Goal: Task Accomplishment & Management: Complete application form

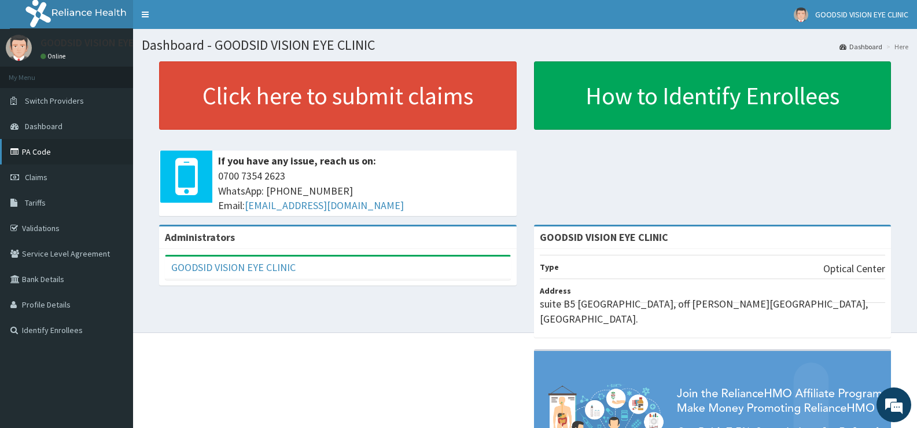
click at [59, 149] on link "PA Code" at bounding box center [66, 151] width 133 height 25
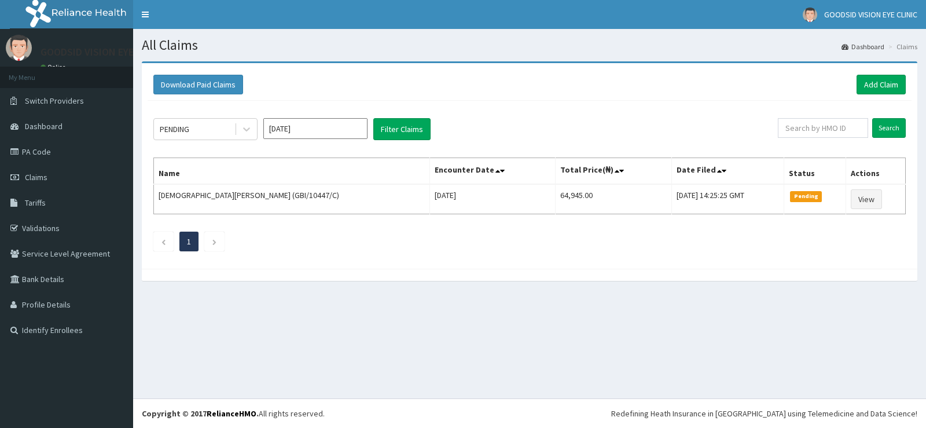
drag, startPoint x: 0, startPoint y: 0, endPoint x: 279, endPoint y: 105, distance: 298.2
click at [279, 105] on div "PENDING Aug 2025 Filter Claims Search Name Encounter Date Total Price(₦) Date F…" at bounding box center [530, 182] width 764 height 162
click at [887, 78] on link "Add Claim" at bounding box center [881, 85] width 49 height 20
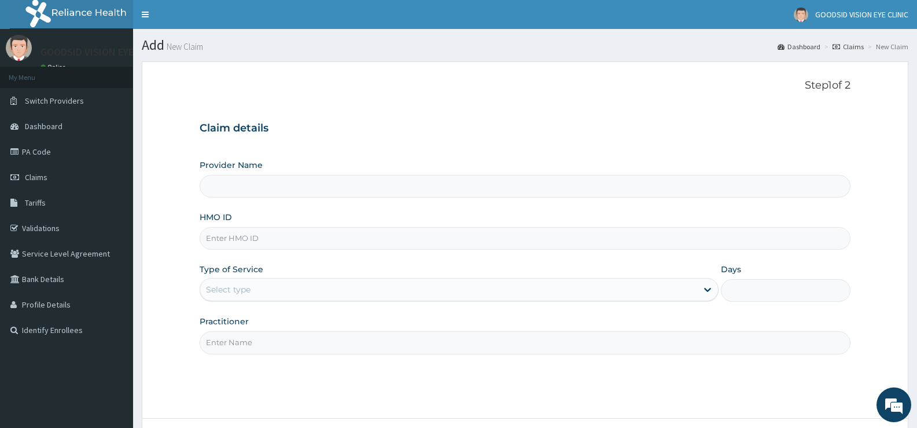
type input "GOODSID VISION EYE CLINIC"
click at [385, 237] on input "HMO ID" at bounding box center [525, 238] width 651 height 23
type input "sdi/10144d/d"
click at [374, 291] on div "Select type" at bounding box center [448, 289] width 497 height 19
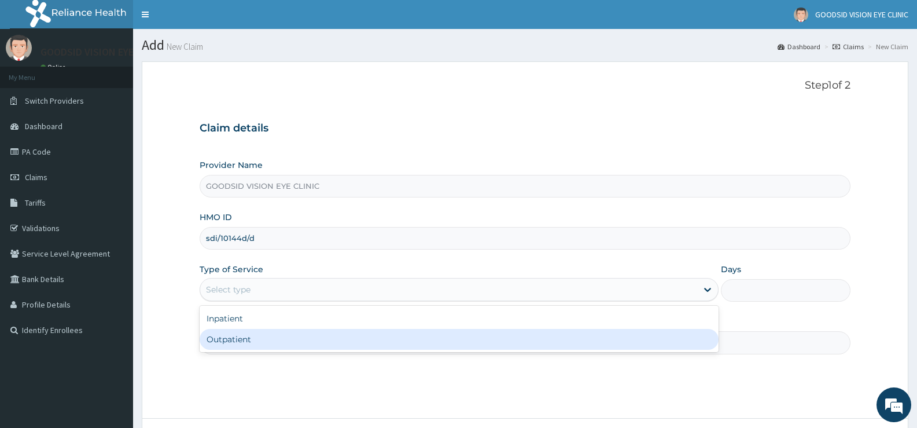
click at [383, 340] on div "Outpatient" at bounding box center [459, 339] width 519 height 21
type input "1"
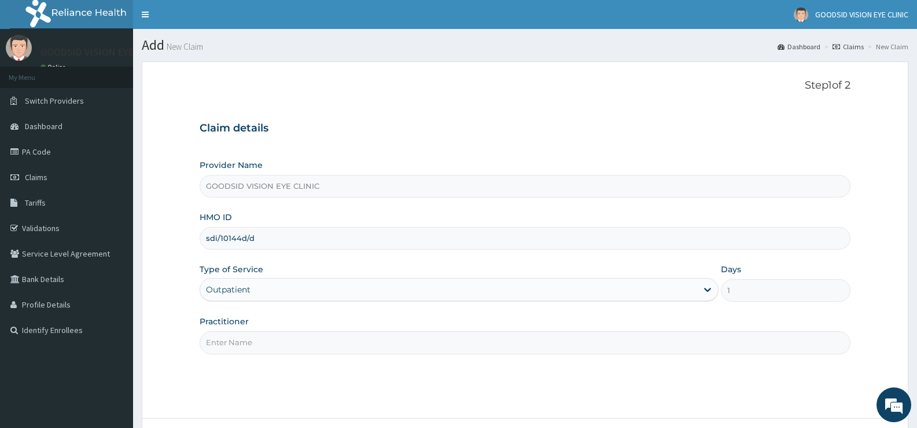
click at [369, 344] on input "Practitioner" at bounding box center [525, 342] width 651 height 23
type input "d"
click at [369, 344] on input "d" at bounding box center [525, 342] width 651 height 23
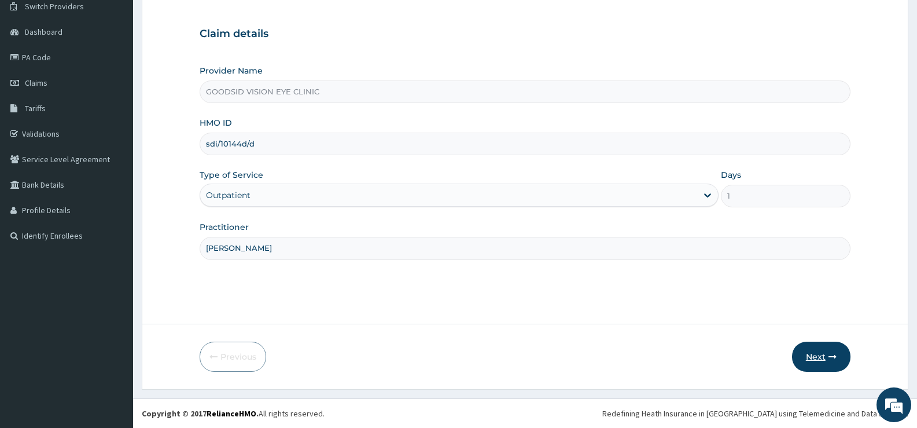
type input "Dr ijeoma sidney ogiriga"
click at [830, 353] on icon "button" at bounding box center [833, 356] width 8 height 8
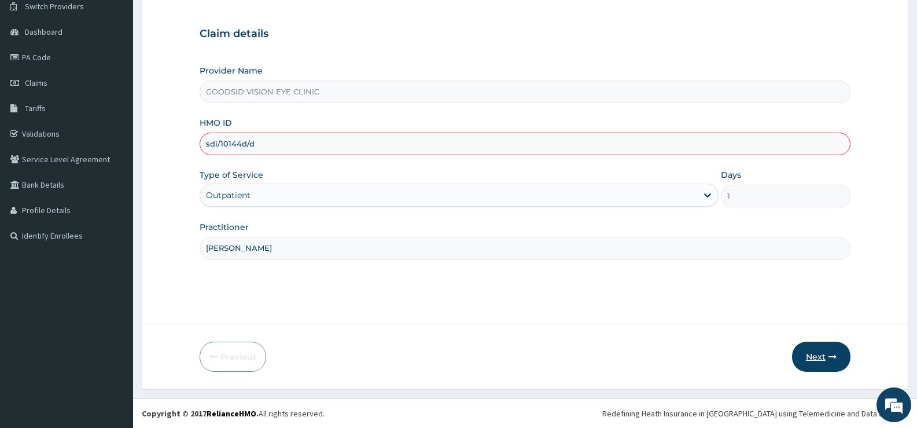
click at [830, 353] on icon "button" at bounding box center [833, 356] width 8 height 8
click at [245, 142] on input "sdi/10144d/d" at bounding box center [525, 144] width 651 height 23
type input "sdi/10144/d"
click at [816, 355] on button "Next" at bounding box center [821, 356] width 58 height 30
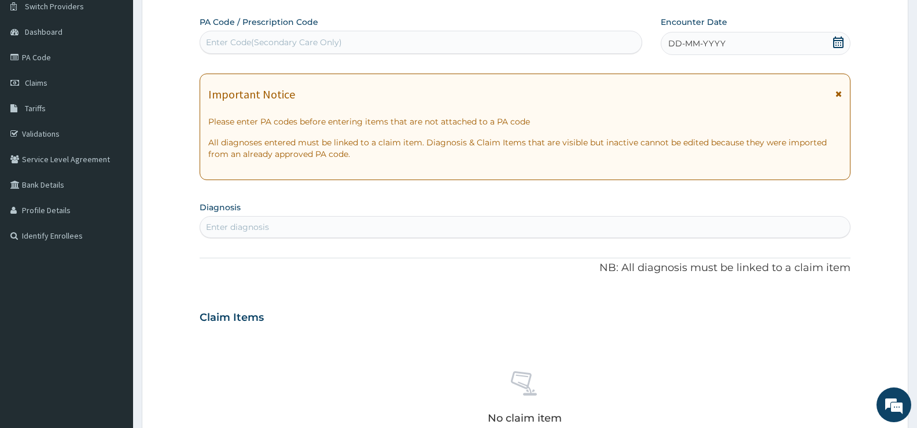
click at [487, 38] on div "Enter Code(Secondary Care Only)" at bounding box center [421, 42] width 442 height 19
paste input "PA/41BB23"
type input "PA/41BB23"
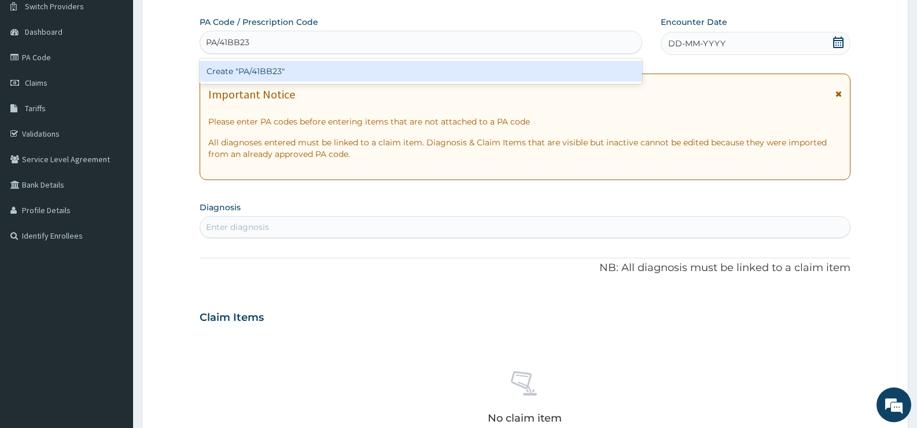
drag, startPoint x: 487, startPoint y: 38, endPoint x: 486, endPoint y: 67, distance: 29.5
click at [486, 54] on div "option Create "PA/41BB23" focused, 1 of 1. 1 result available for search term P…" at bounding box center [421, 42] width 443 height 23
click at [482, 79] on div "Create "PA/41BB23"" at bounding box center [421, 71] width 443 height 21
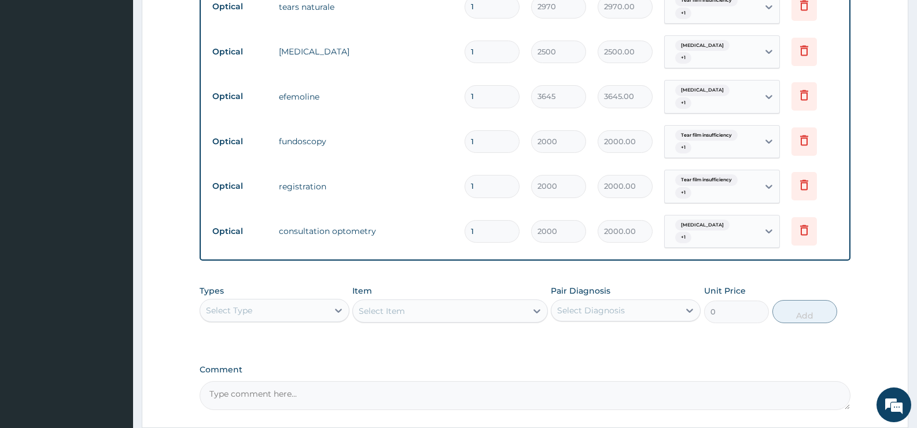
scroll to position [606, 0]
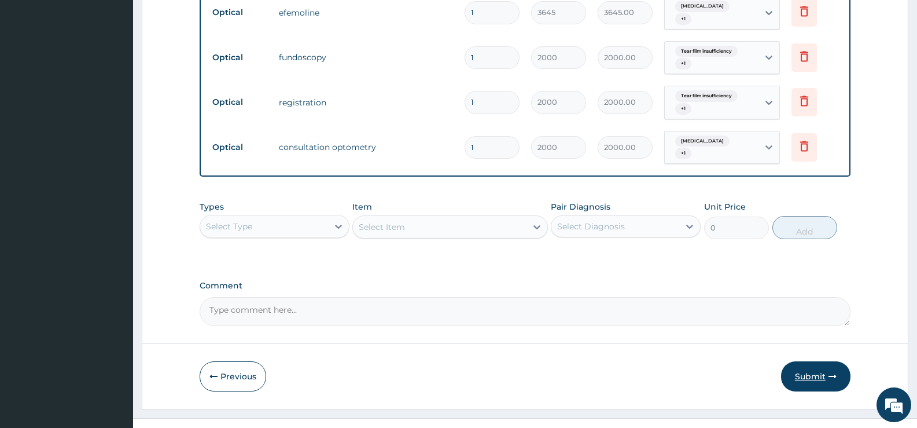
click at [824, 361] on button "Submit" at bounding box center [815, 376] width 69 height 30
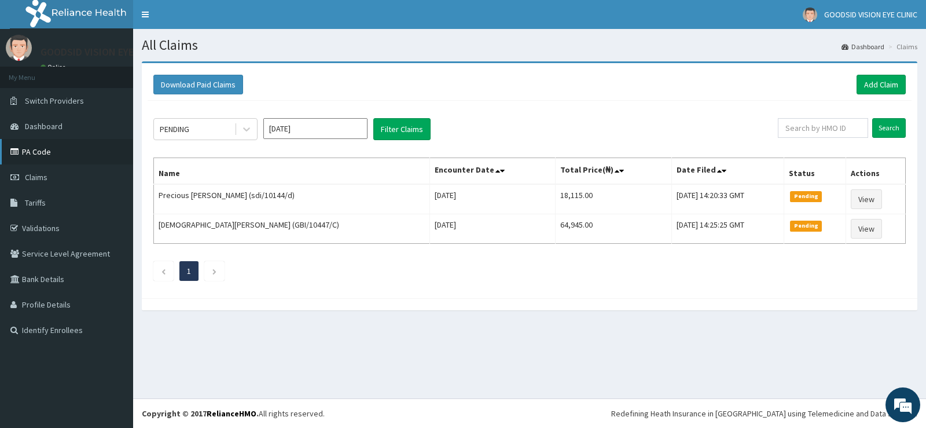
click at [63, 149] on link "PA Code" at bounding box center [66, 151] width 133 height 25
click at [876, 82] on link "Add Claim" at bounding box center [881, 85] width 49 height 20
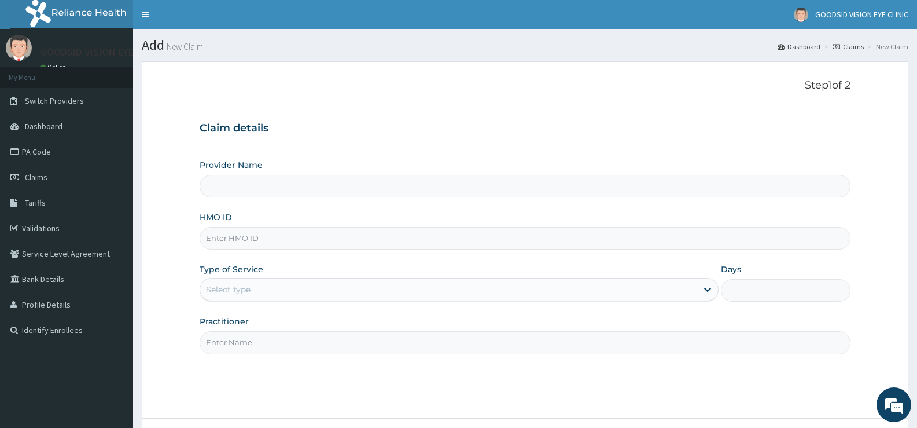
type input "GOODSID VISION EYE CLINIC"
click at [348, 235] on input "HMO ID" at bounding box center [525, 238] width 651 height 23
type input "sdi/10144/d"
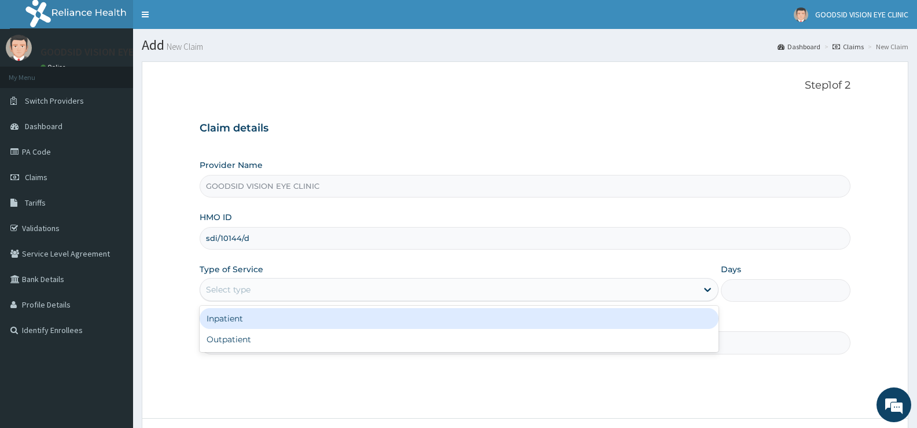
click at [340, 283] on div "Select type" at bounding box center [448, 289] width 497 height 19
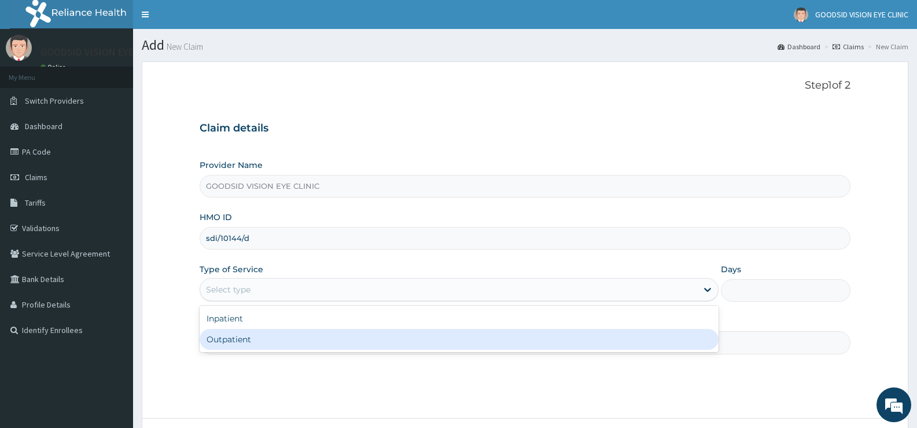
click at [337, 341] on div "Outpatient" at bounding box center [459, 339] width 519 height 21
type input "1"
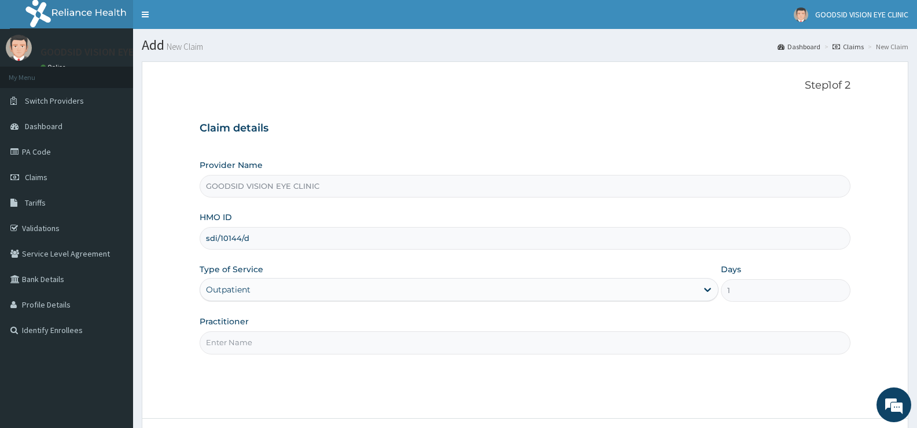
click at [337, 342] on input "Practitioner" at bounding box center [525, 342] width 651 height 23
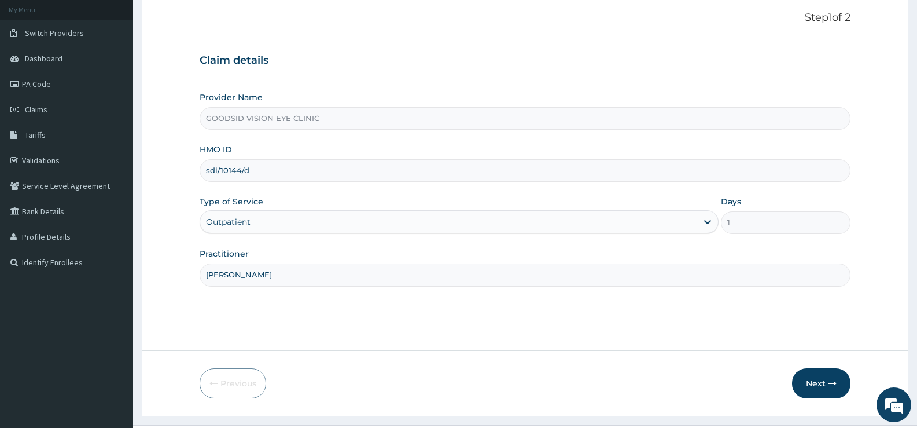
scroll to position [94, 0]
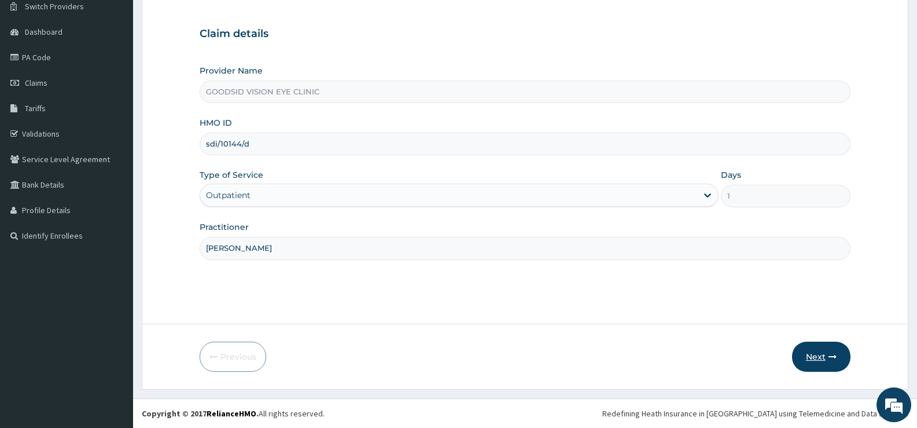
type input "Dr ijeoma sidney ogiriga"
click at [817, 354] on button "Next" at bounding box center [821, 356] width 58 height 30
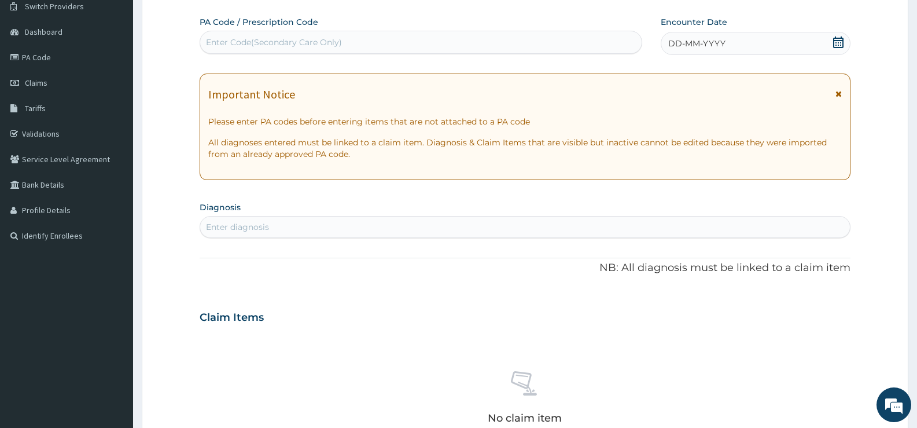
click at [365, 40] on div "Enter Code(Secondary Care Only)" at bounding box center [421, 42] width 442 height 19
paste input "PA/2A2A23"
type input "PA/2A2A23"
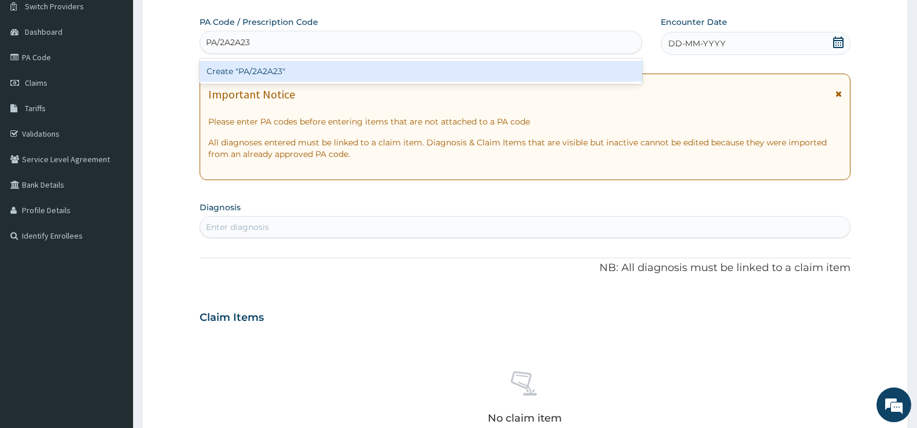
click at [365, 69] on div "Create "PA/2A2A23"" at bounding box center [421, 71] width 443 height 21
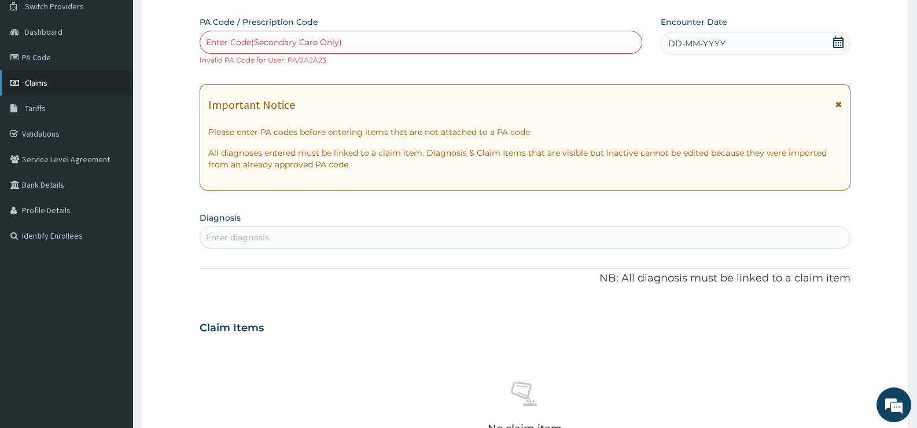
click at [71, 78] on link "Claims" at bounding box center [66, 82] width 133 height 25
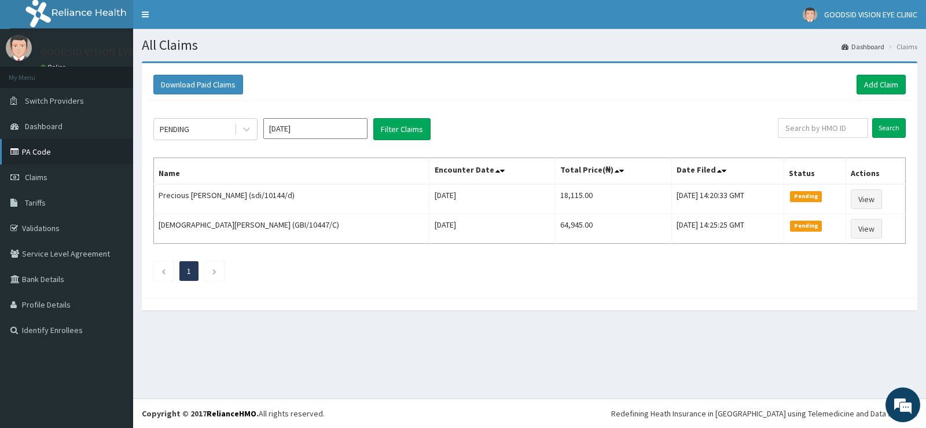
click at [63, 153] on link "PA Code" at bounding box center [66, 151] width 133 height 25
click at [875, 82] on link "Add Claim" at bounding box center [881, 85] width 49 height 20
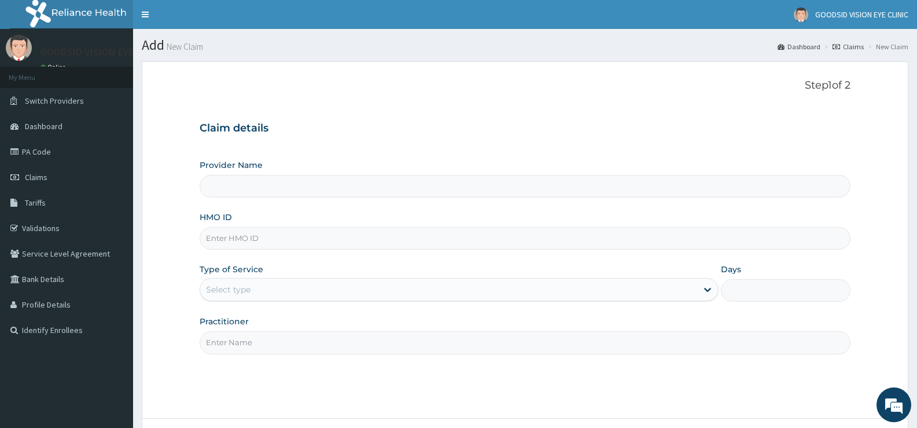
click at [350, 240] on input "HMO ID" at bounding box center [525, 238] width 651 height 23
type input "sd"
type input "GOODSID VISION EYE CLINIC"
type input "sdi/10144/c"
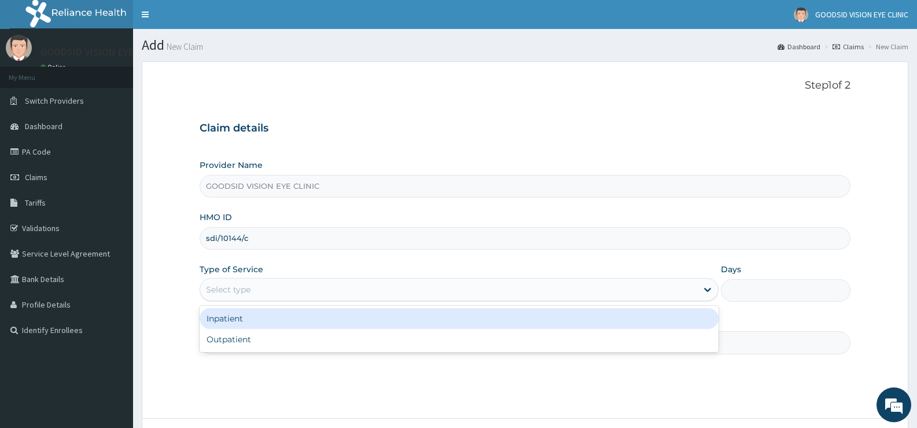
click at [271, 292] on div "Select type" at bounding box center [448, 289] width 497 height 19
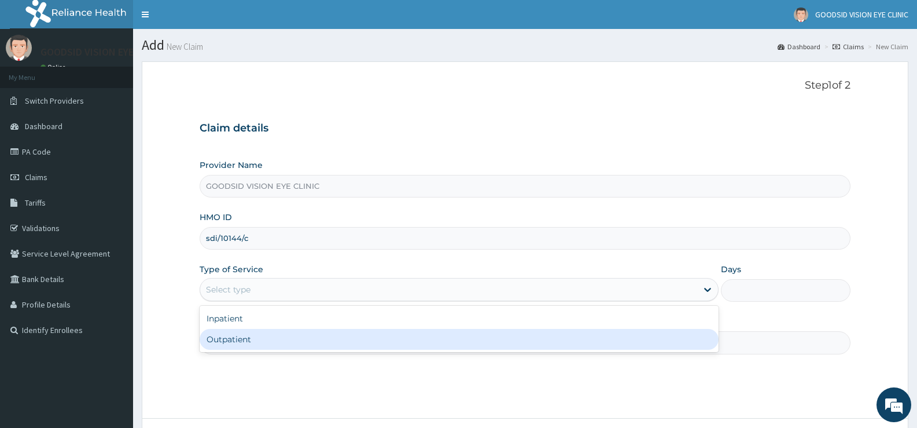
click at [281, 348] on div "Outpatient" at bounding box center [459, 339] width 519 height 21
type input "1"
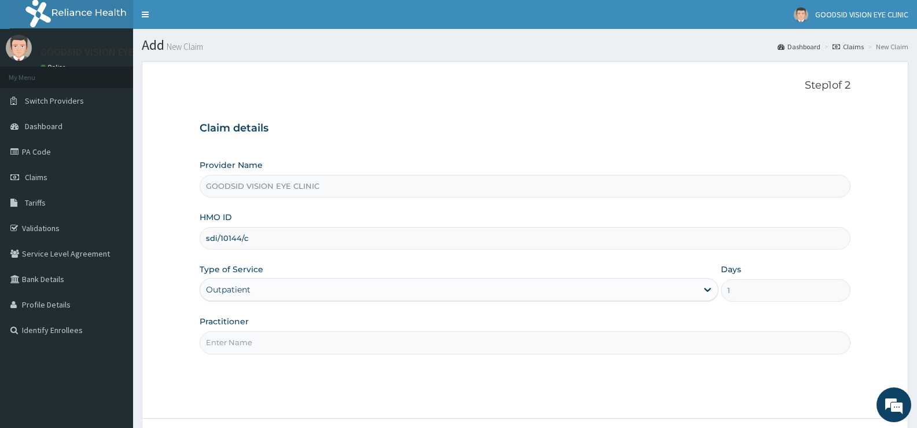
click at [281, 348] on input "Practitioner" at bounding box center [525, 342] width 651 height 23
click at [280, 343] on input "Practitioner" at bounding box center [525, 342] width 651 height 23
type input "d"
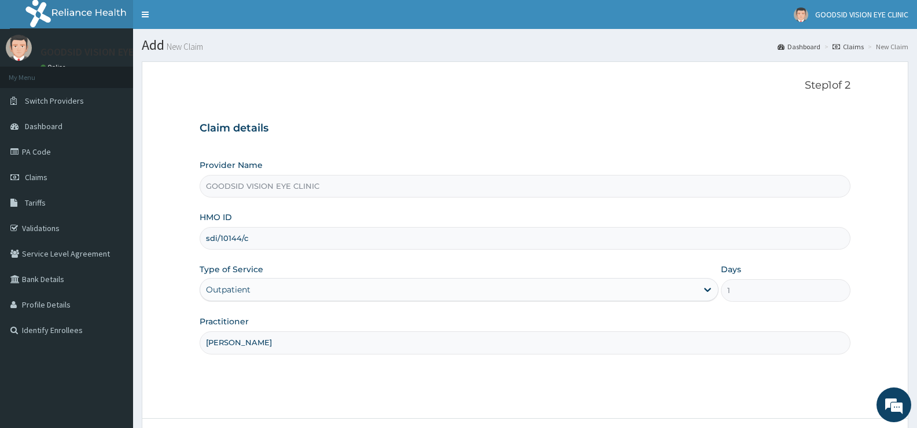
scroll to position [94, 0]
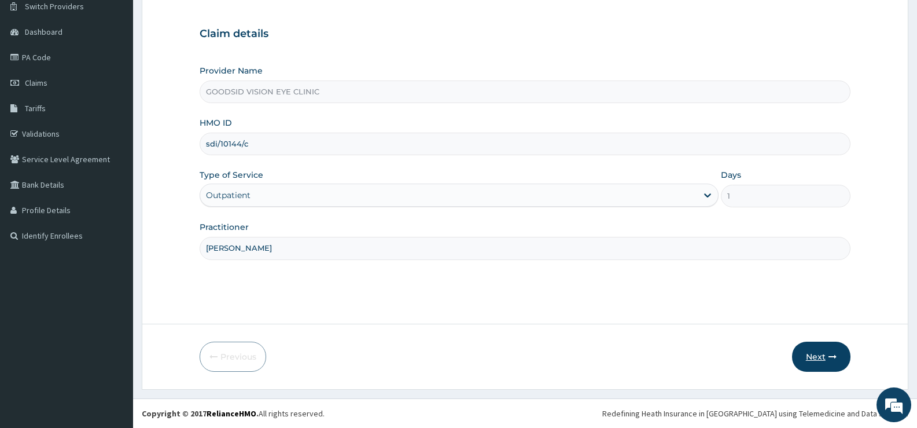
type input "[PERSON_NAME]"
click at [840, 362] on button "Next" at bounding box center [821, 356] width 58 height 30
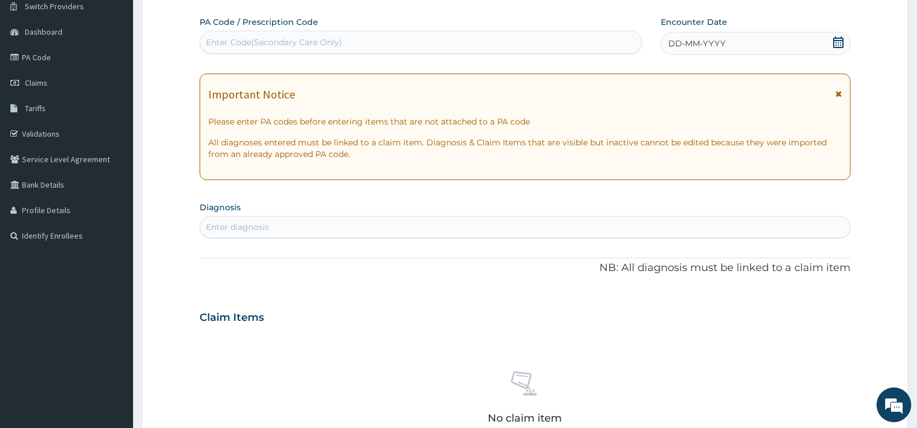
click at [402, 40] on div "Enter Code(Secondary Care Only)" at bounding box center [421, 42] width 442 height 19
paste input "text"
click at [402, 40] on div "Enter Code(Secondary Care Only)" at bounding box center [421, 42] width 442 height 19
click at [357, 42] on div "Enter Code(Secondary Care Only)" at bounding box center [421, 42] width 442 height 19
paste input "PA/2A2A23"
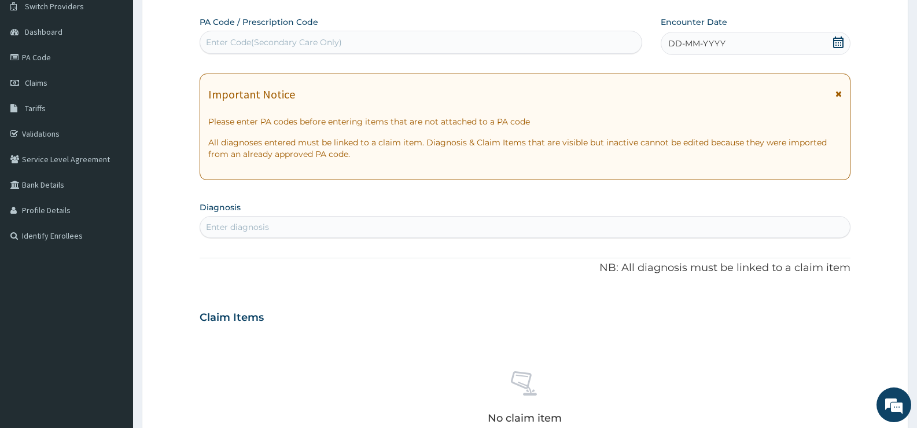
type input "PA/2A2A23"
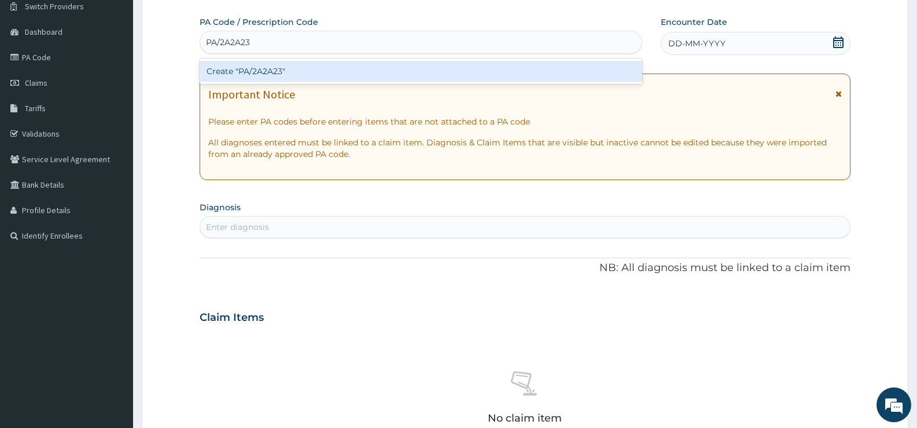
click at [350, 70] on div "Create "PA/2A2A23"" at bounding box center [421, 71] width 443 height 21
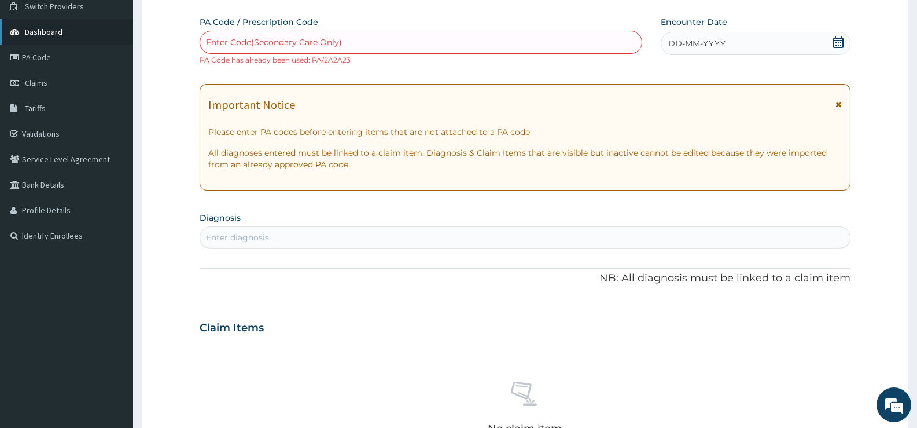
click at [70, 34] on link "Dashboard" at bounding box center [66, 31] width 133 height 25
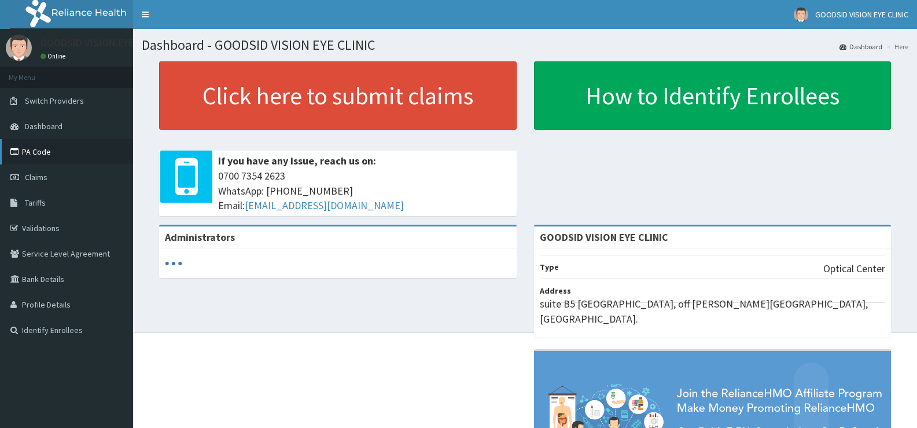
click at [76, 160] on link "PA Code" at bounding box center [66, 151] width 133 height 25
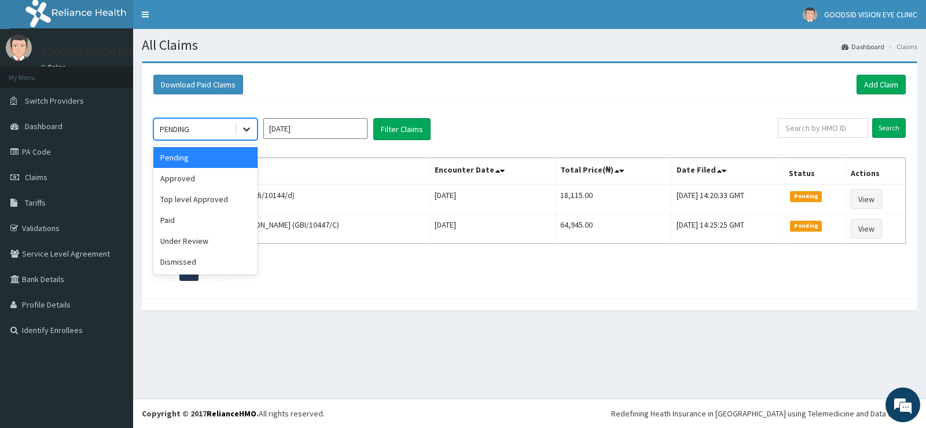
click at [250, 127] on icon at bounding box center [247, 129] width 12 height 12
click at [237, 173] on div "Approved" at bounding box center [205, 178] width 104 height 21
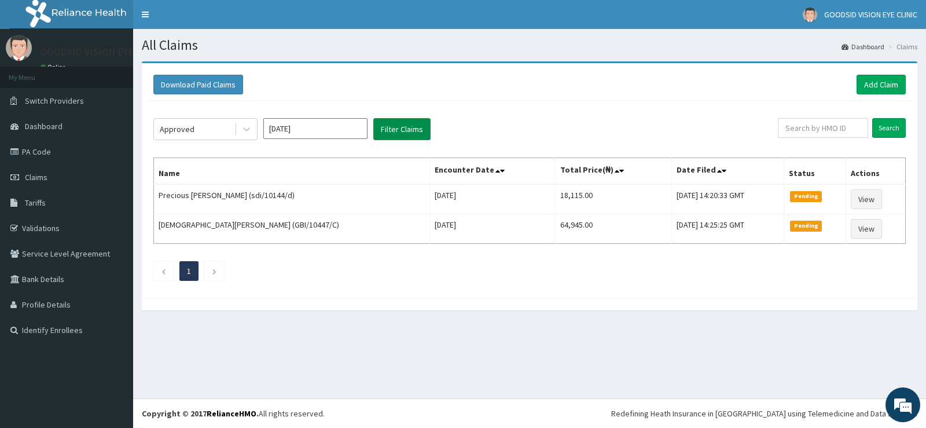
click at [413, 122] on button "Filter Claims" at bounding box center [401, 129] width 57 height 22
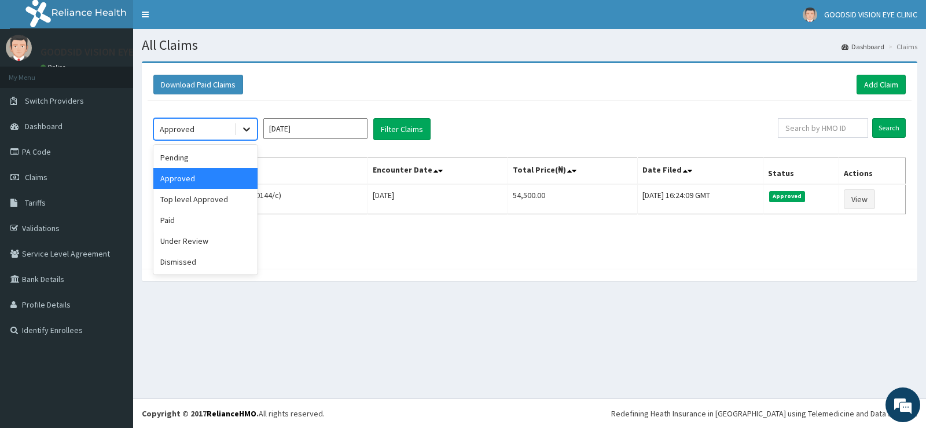
click at [244, 126] on icon at bounding box center [247, 129] width 12 height 12
click at [233, 156] on div "Pending" at bounding box center [205, 157] width 104 height 21
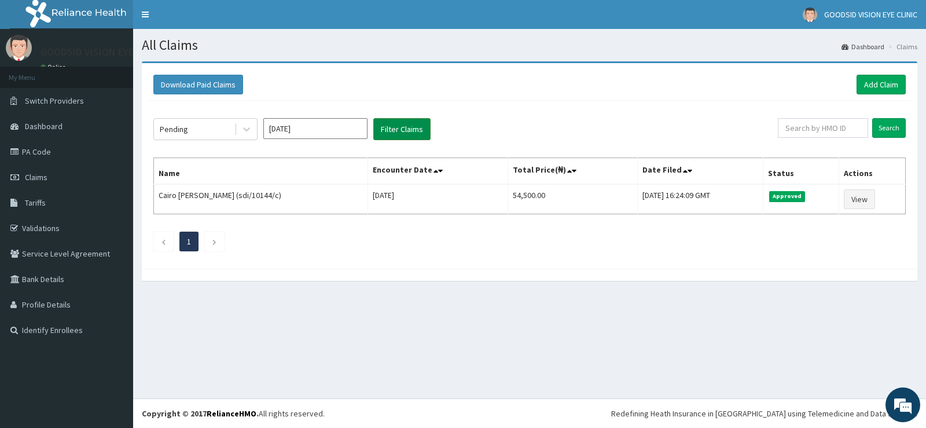
click at [400, 131] on button "Filter Claims" at bounding box center [401, 129] width 57 height 22
